Goal: Register for event/course

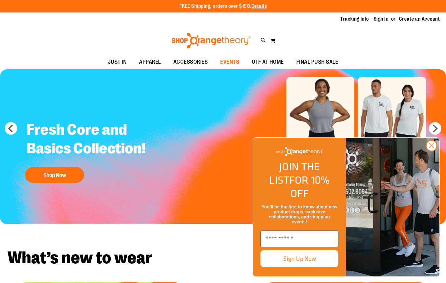
click at [233, 61] on span "EVENTS" at bounding box center [229, 62] width 19 height 14
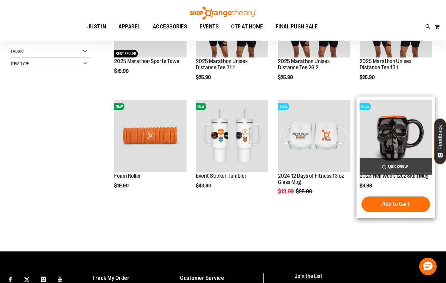
scroll to position [41, 0]
